Goal: Information Seeking & Learning: Learn about a topic

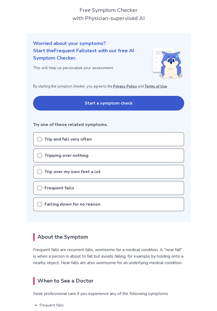
scroll to position [30, 0]
click at [156, 171] on div "Trip over my own feet a lot" at bounding box center [108, 172] width 151 height 14
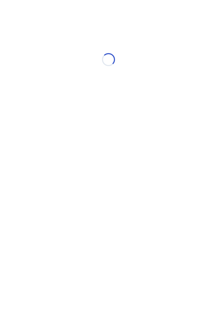
click at [110, 114] on html "Loading... Ubie Symptom Checker" at bounding box center [108, 57] width 217 height 114
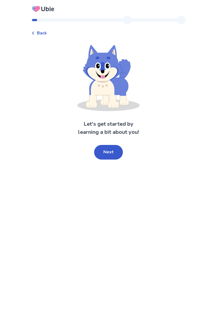
click at [115, 156] on button "Next" at bounding box center [108, 152] width 29 height 15
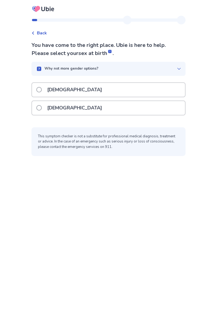
click at [150, 106] on div "[DEMOGRAPHIC_DATA]" at bounding box center [108, 108] width 153 height 14
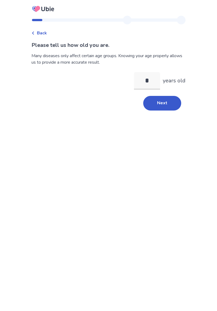
type input "**"
click at [164, 103] on button "Next" at bounding box center [162, 103] width 38 height 15
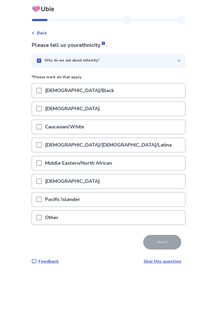
click at [160, 128] on div "Caucasian/White" at bounding box center [108, 127] width 153 height 14
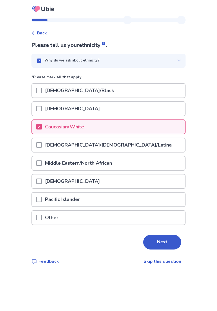
click at [162, 243] on button "Next" at bounding box center [162, 242] width 38 height 15
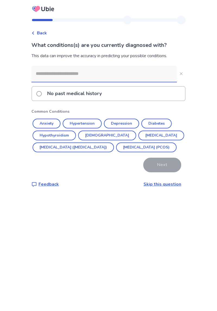
click at [99, 135] on button "[DEMOGRAPHIC_DATA]" at bounding box center [107, 135] width 58 height 10
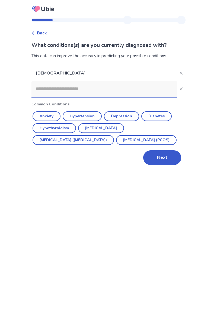
click at [57, 113] on button "Anxiety" at bounding box center [46, 116] width 28 height 10
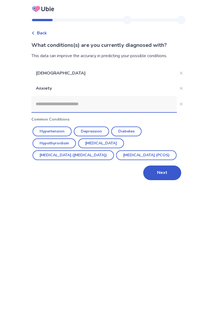
click at [98, 155] on button "[MEDICAL_DATA] ([MEDICAL_DATA])" at bounding box center [72, 155] width 81 height 10
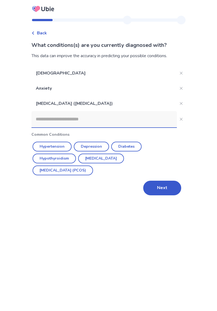
click at [138, 119] on input at bounding box center [103, 119] width 145 height 16
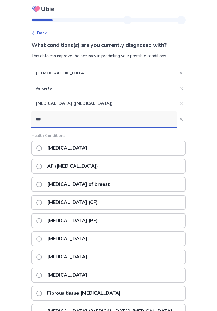
type input "***"
click at [123, 149] on div "[MEDICAL_DATA]" at bounding box center [108, 147] width 154 height 15
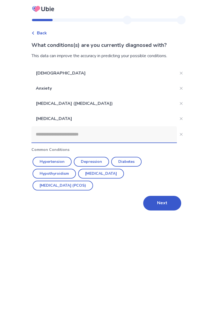
click at [125, 132] on input at bounding box center [103, 134] width 145 height 16
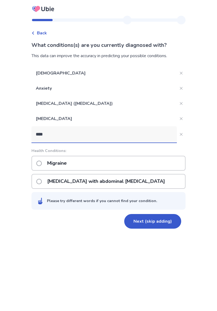
type input "****"
click at [133, 162] on div "Migraine" at bounding box center [108, 163] width 154 height 15
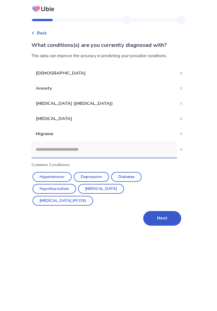
click at [159, 215] on button "Next" at bounding box center [162, 218] width 38 height 15
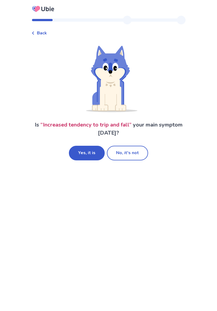
click at [91, 154] on button "Yes, it is" at bounding box center [87, 153] width 36 height 15
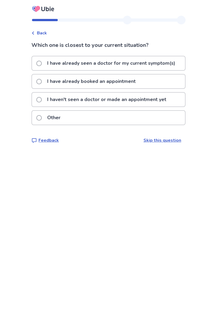
click at [161, 100] on p "I haven't seen a doctor or made an appointment yet" at bounding box center [106, 100] width 125 height 14
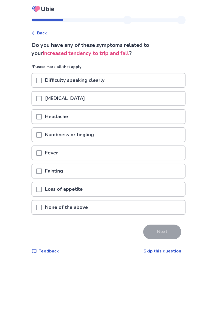
click at [142, 206] on div "None of the above" at bounding box center [108, 207] width 153 height 14
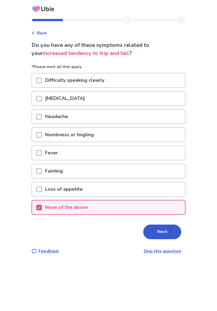
click at [161, 232] on button "Next" at bounding box center [162, 231] width 38 height 15
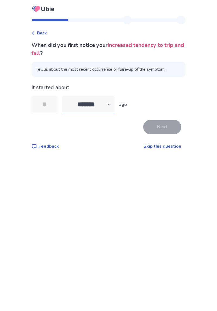
click at [115, 105] on select "******* ****** ******* ******** *******" at bounding box center [88, 104] width 53 height 17
select select "*"
click at [65, 96] on select "******* ****** ******* ******** *******" at bounding box center [88, 104] width 53 height 17
click at [53, 102] on input "tel" at bounding box center [44, 104] width 26 height 17
type input "*"
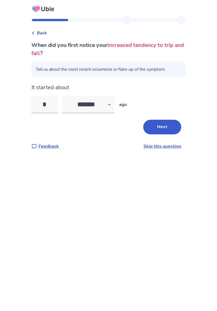
click at [164, 128] on button "Next" at bounding box center [162, 127] width 38 height 15
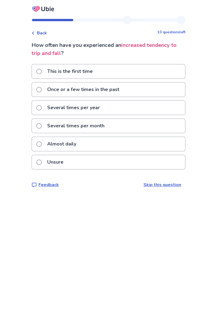
click at [157, 110] on div "Several times per year" at bounding box center [108, 108] width 153 height 14
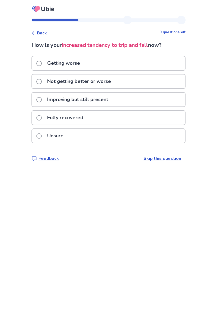
click at [154, 63] on div "Getting worse" at bounding box center [108, 63] width 153 height 14
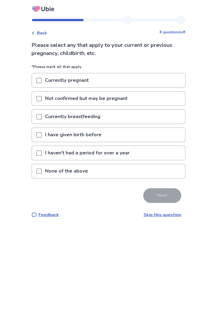
click at [149, 172] on div "None of the above" at bounding box center [108, 171] width 153 height 14
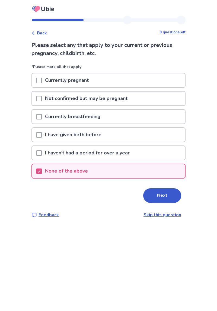
click at [165, 194] on button "Next" at bounding box center [162, 195] width 38 height 15
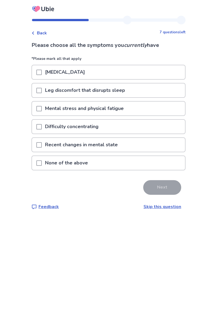
click at [158, 107] on div "Mental stress and physical fatigue" at bounding box center [108, 109] width 153 height 14
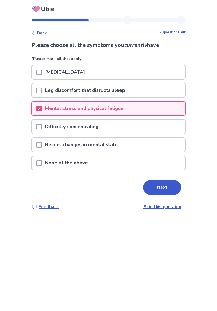
click at [166, 115] on div "Mental stress and physical fatigue" at bounding box center [108, 109] width 153 height 14
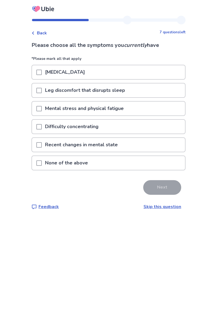
click at [136, 162] on div "None of the above" at bounding box center [108, 163] width 153 height 14
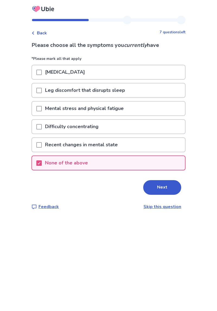
click at [169, 191] on button "Next" at bounding box center [162, 187] width 38 height 15
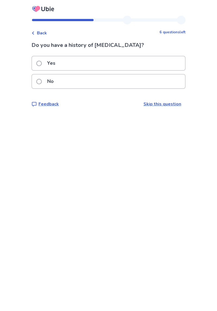
click at [162, 80] on div "No" at bounding box center [108, 81] width 153 height 14
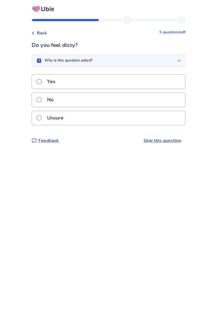
click at [162, 103] on div "No" at bounding box center [108, 100] width 153 height 14
click at [164, 80] on div "Yes" at bounding box center [108, 82] width 153 height 14
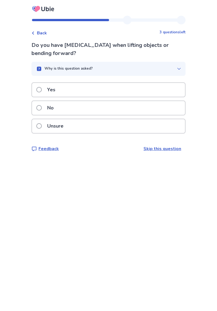
click at [165, 109] on div "No" at bounding box center [108, 108] width 153 height 14
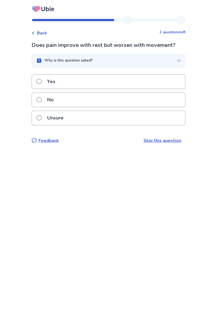
click at [164, 81] on div "Yes" at bounding box center [108, 82] width 153 height 14
click at [163, 99] on div "No" at bounding box center [108, 100] width 153 height 14
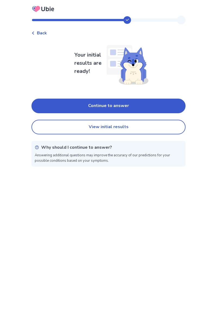
click at [164, 104] on button "Continue to answer" at bounding box center [108, 106] width 154 height 15
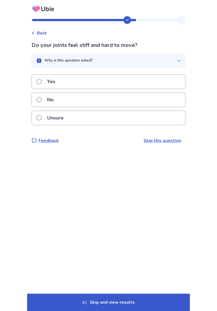
click at [165, 77] on div "Yes" at bounding box center [108, 82] width 153 height 14
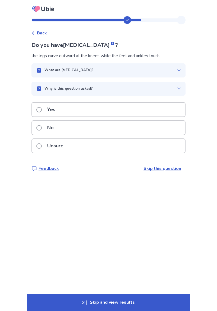
click at [165, 129] on div "No" at bounding box center [108, 128] width 153 height 14
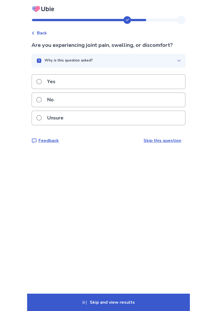
click at [164, 117] on div "Unsure" at bounding box center [108, 118] width 153 height 14
click at [165, 100] on div "No" at bounding box center [108, 100] width 153 height 14
click at [168, 80] on div "Yes" at bounding box center [108, 82] width 153 height 14
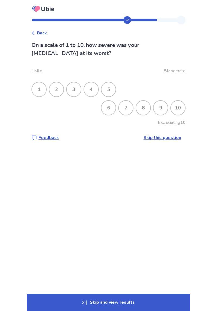
click at [96, 89] on div "4" at bounding box center [91, 89] width 14 height 14
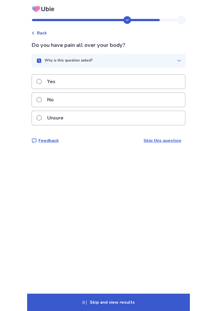
click at [168, 78] on div "Yes" at bounding box center [108, 82] width 153 height 14
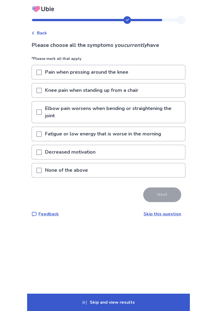
click at [156, 131] on p "Fatigue or low energy that is worse in the morning" at bounding box center [103, 134] width 122 height 14
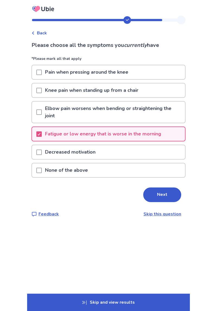
click at [170, 193] on button "Next" at bounding box center [162, 194] width 38 height 15
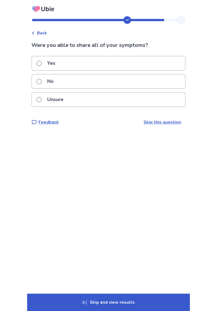
click at [160, 61] on div "Yes" at bounding box center [108, 63] width 153 height 14
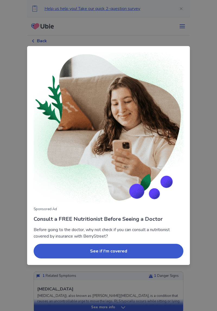
click at [199, 204] on div "Sponsored Ad Consult a FREE Nutritionist Before Seeing a Doctor Before going to…" at bounding box center [108, 155] width 217 height 311
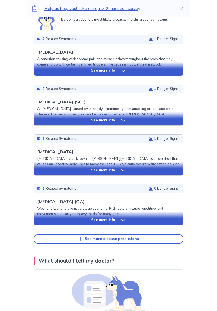
scroll to position [136, 0]
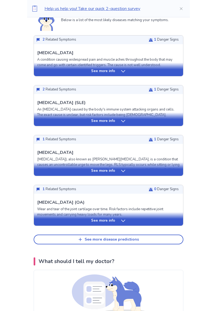
click at [104, 71] on p "See more info" at bounding box center [103, 70] width 24 height 5
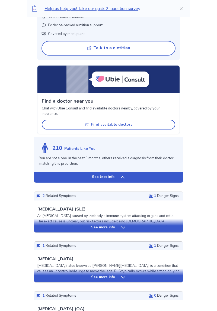
scroll to position [413, 0]
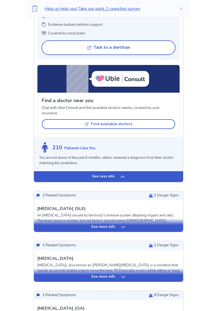
click at [110, 230] on p "See more info" at bounding box center [103, 226] width 24 height 5
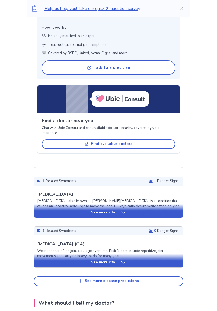
scroll to position [871, 0]
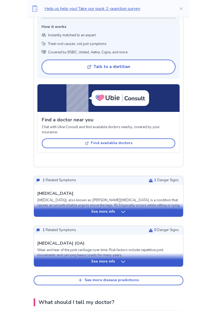
click at [120, 214] on icon at bounding box center [122, 211] width 5 height 5
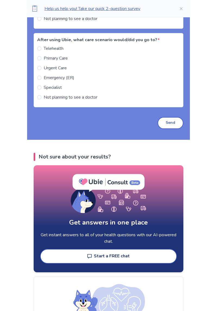
scroll to position [1825, 0]
